Goal: Book appointment/travel/reservation

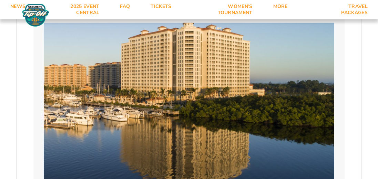
scroll to position [503, 0]
select select "2 Adults"
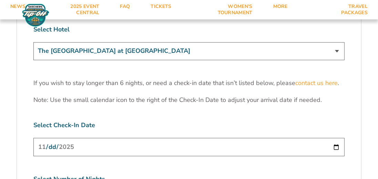
scroll to position [2115, 0]
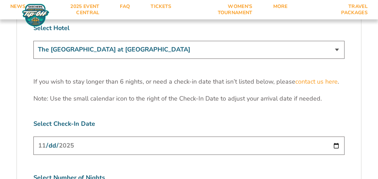
click at [338, 58] on select "The [GEOGRAPHIC_DATA] at [GEOGRAPHIC_DATA] [GEOGRAPHIC_DATA] [GEOGRAPHIC_DATA],…" at bounding box center [188, 50] width 311 height 18
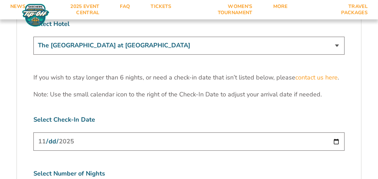
scroll to position [2117, 0]
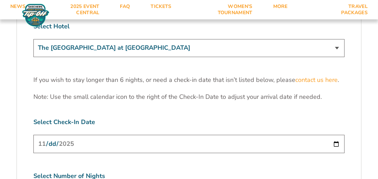
click at [337, 57] on select "The [GEOGRAPHIC_DATA] at [GEOGRAPHIC_DATA] [GEOGRAPHIC_DATA] [GEOGRAPHIC_DATA],…" at bounding box center [188, 48] width 311 height 18
select select "18478"
click at [33, 57] on select "The [GEOGRAPHIC_DATA] at [GEOGRAPHIC_DATA] [GEOGRAPHIC_DATA] [GEOGRAPHIC_DATA],…" at bounding box center [188, 48] width 311 height 18
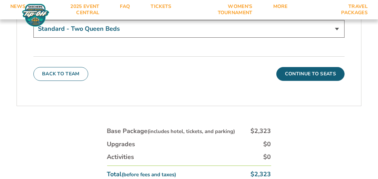
scroll to position [2443, 0]
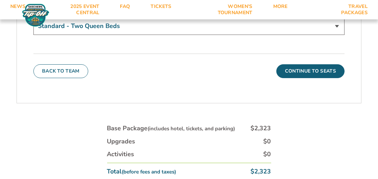
click at [336, 35] on select "Standard - Two Queen Beds King Bed - Upgrade (+$15 per night)" at bounding box center [188, 26] width 311 height 18
select select "King Bed - Upgrade"
click at [33, 35] on select "Standard - Two Queen Beds King Bed - Upgrade (+$15 per night)" at bounding box center [188, 26] width 311 height 18
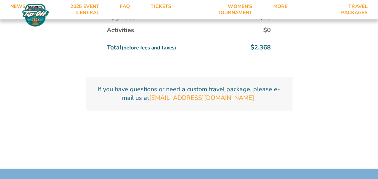
scroll to position [2553, 0]
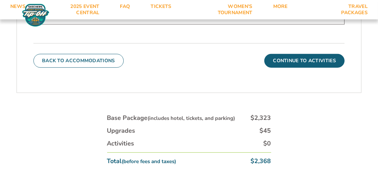
scroll to position [408, 0]
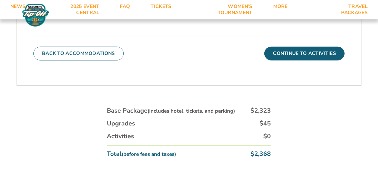
click at [309, 60] on button "Continue To Activities" at bounding box center [305, 54] width 80 height 14
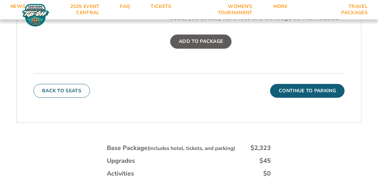
scroll to position [311, 0]
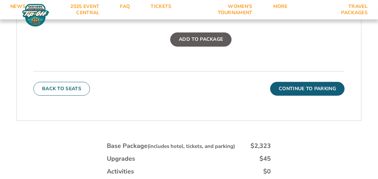
click at [316, 96] on button "Continue To Parking" at bounding box center [307, 89] width 75 height 14
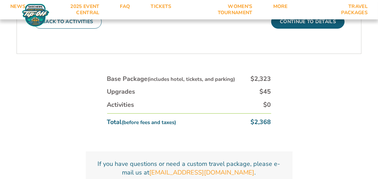
scroll to position [277, 0]
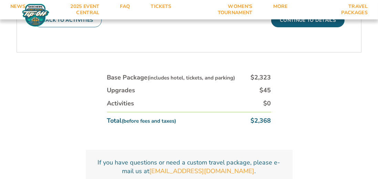
click at [378, 178] on div "1. Team 2. Accommodations 3. Seats 4. Activities 5. Parking 6. Details 1. Team …" at bounding box center [189, 45] width 378 height 343
